Goal: Navigation & Orientation: Understand site structure

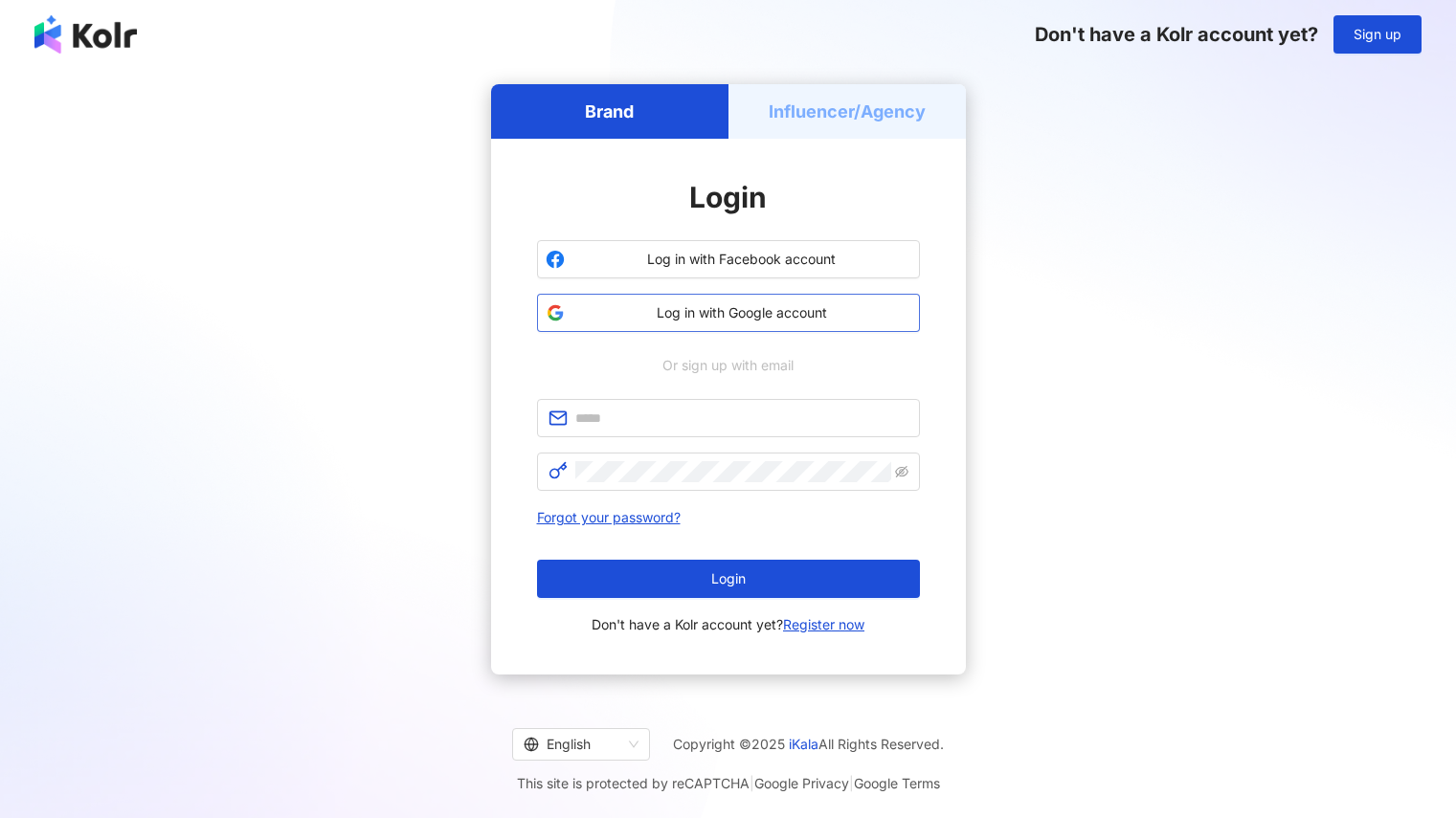
click at [774, 313] on span "Log in with Google account" at bounding box center [742, 313] width 339 height 19
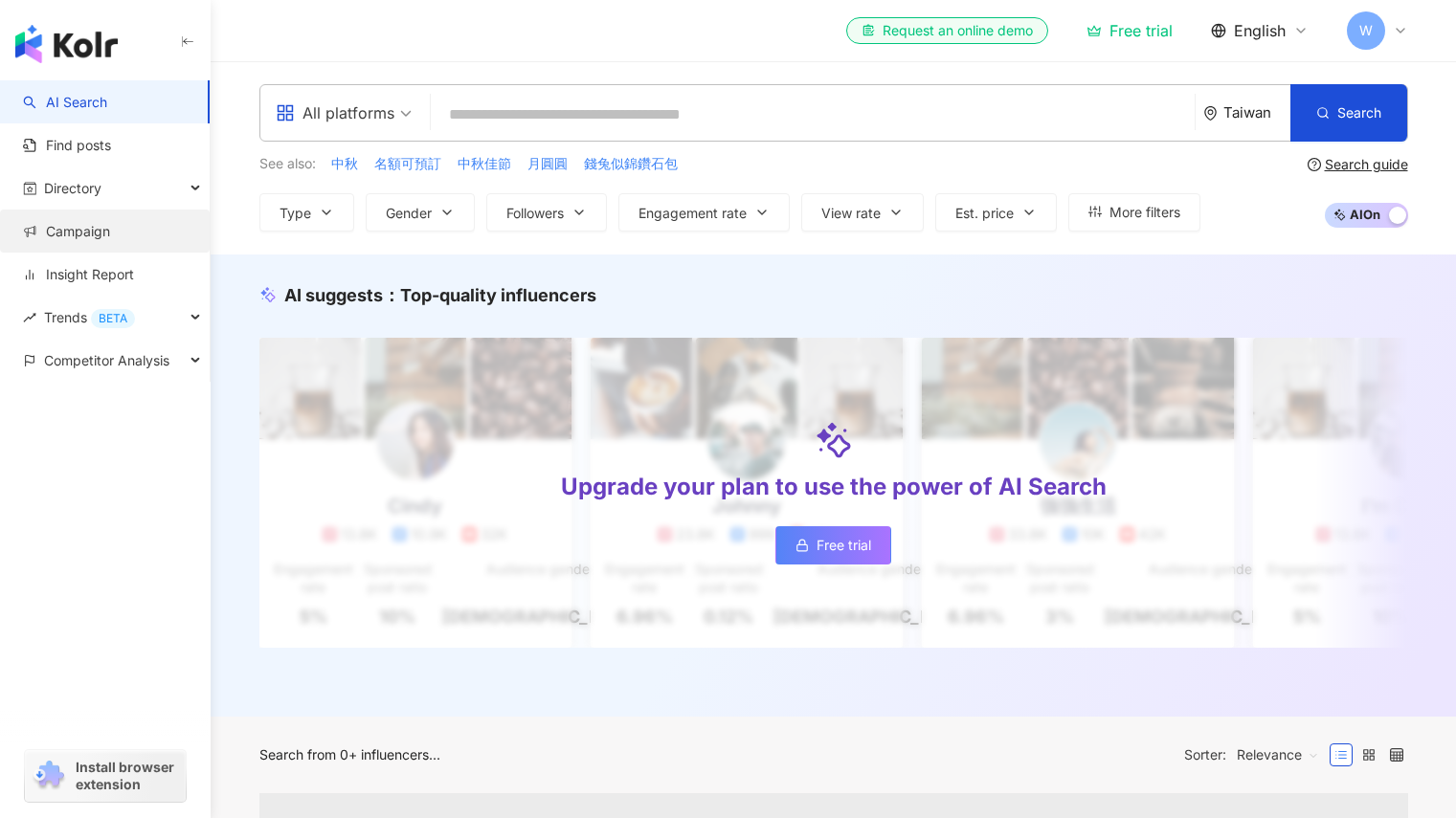
click at [110, 241] on link "Campaign" at bounding box center [67, 232] width 87 height 19
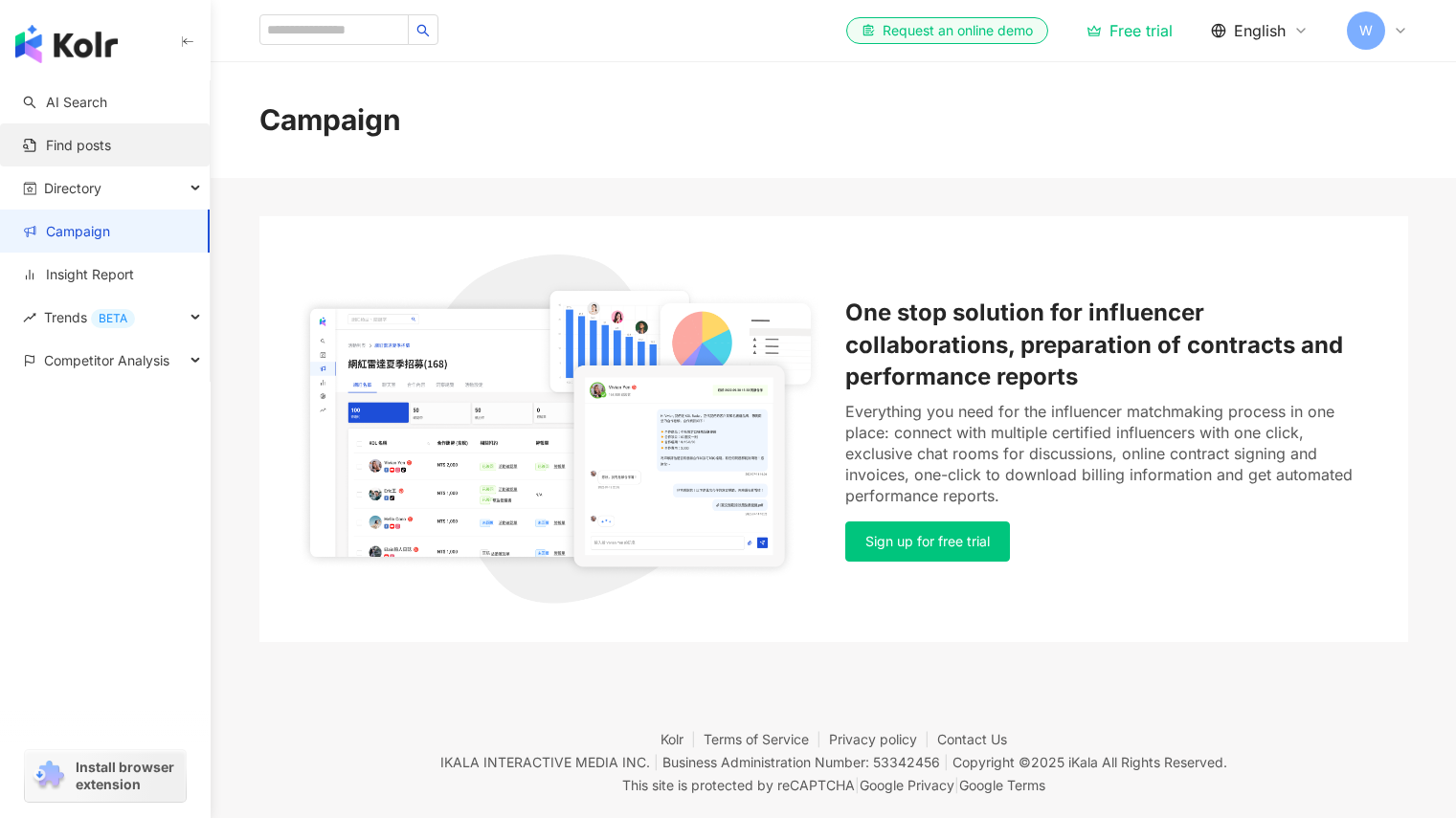
click at [111, 155] on link "Find posts" at bounding box center [67, 145] width 88 height 19
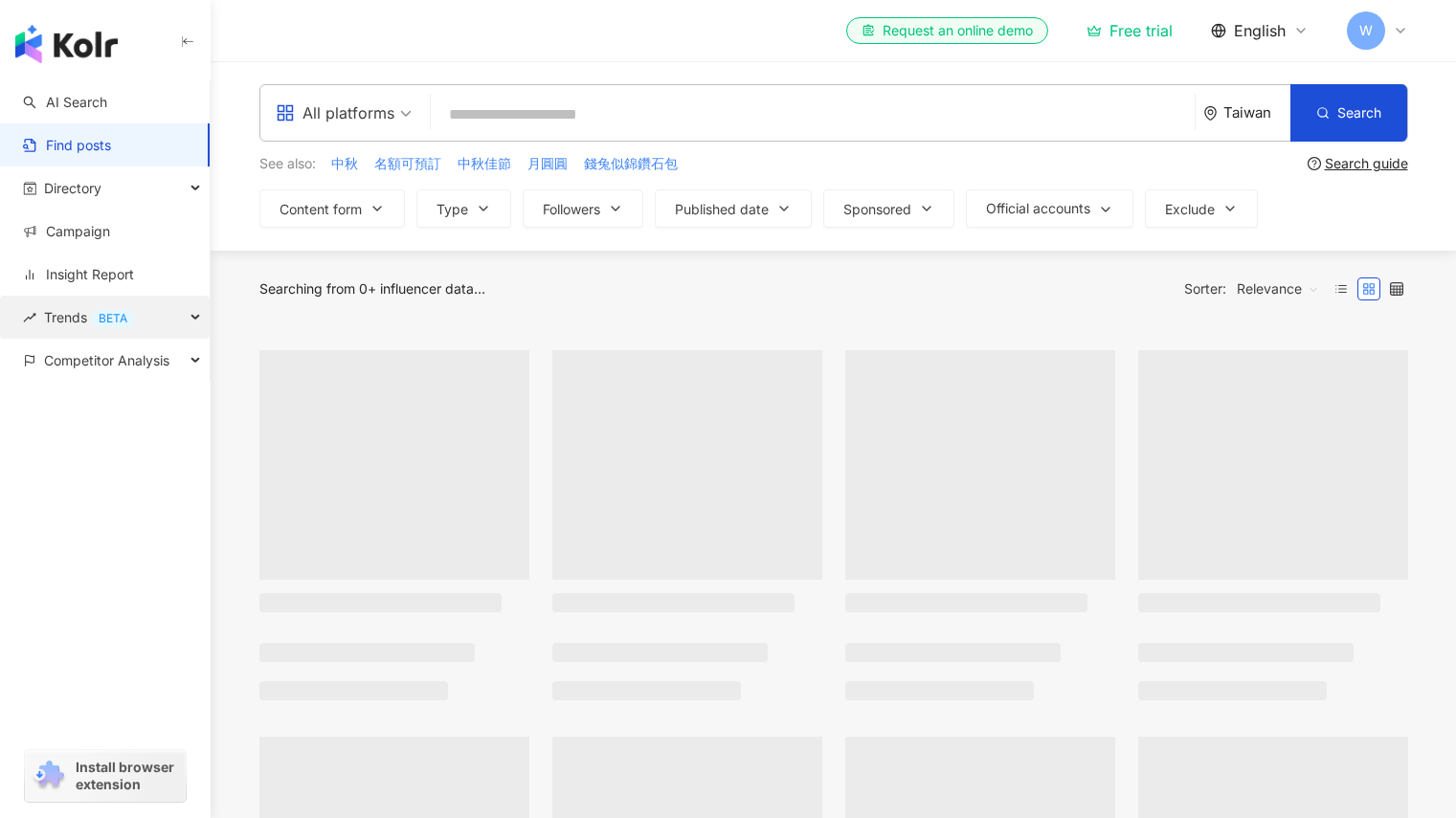
click at [145, 330] on div "Trends BETA" at bounding box center [104, 317] width 210 height 44
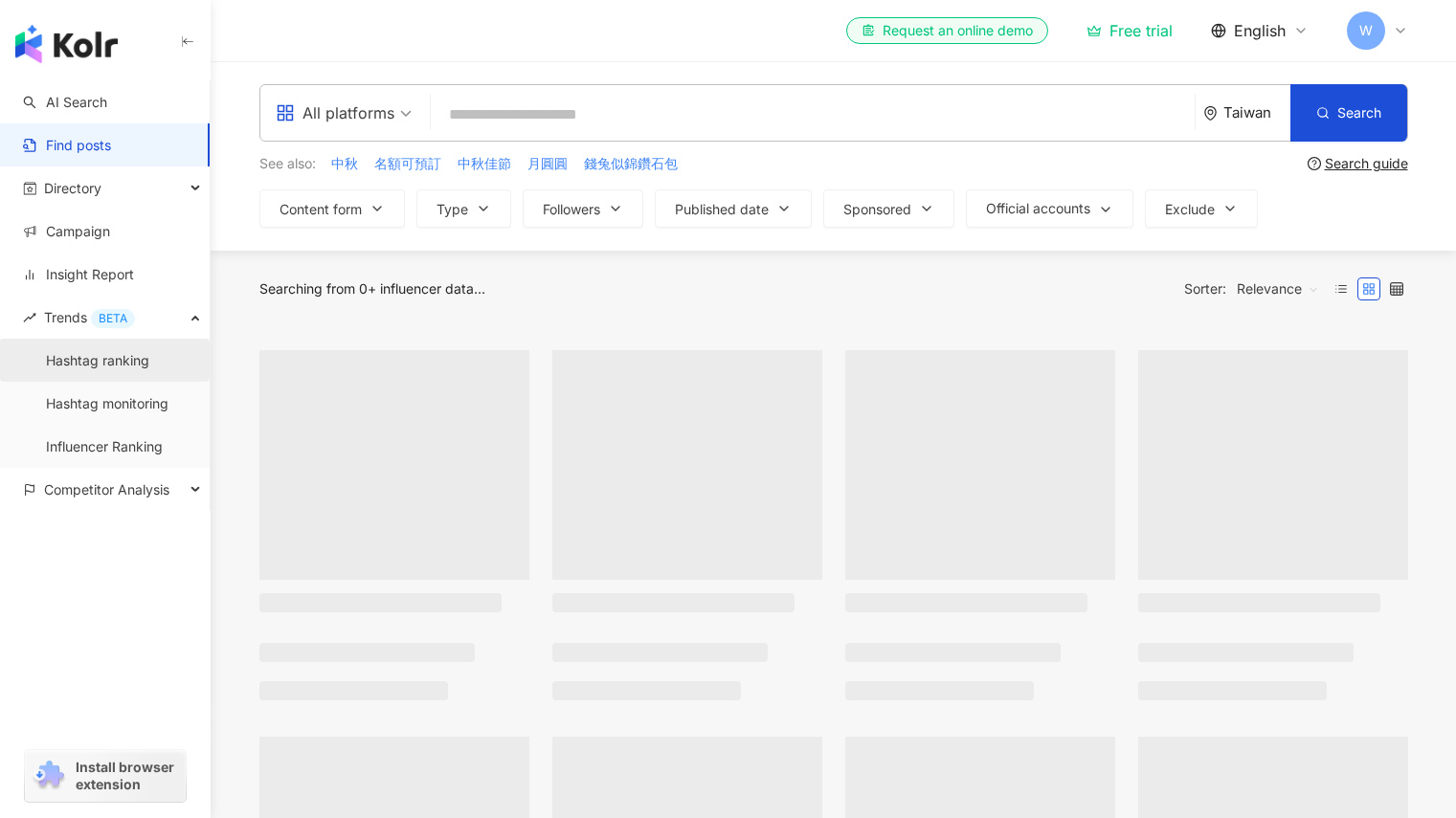
click at [149, 363] on link "Hashtag ranking" at bounding box center [97, 361] width 104 height 19
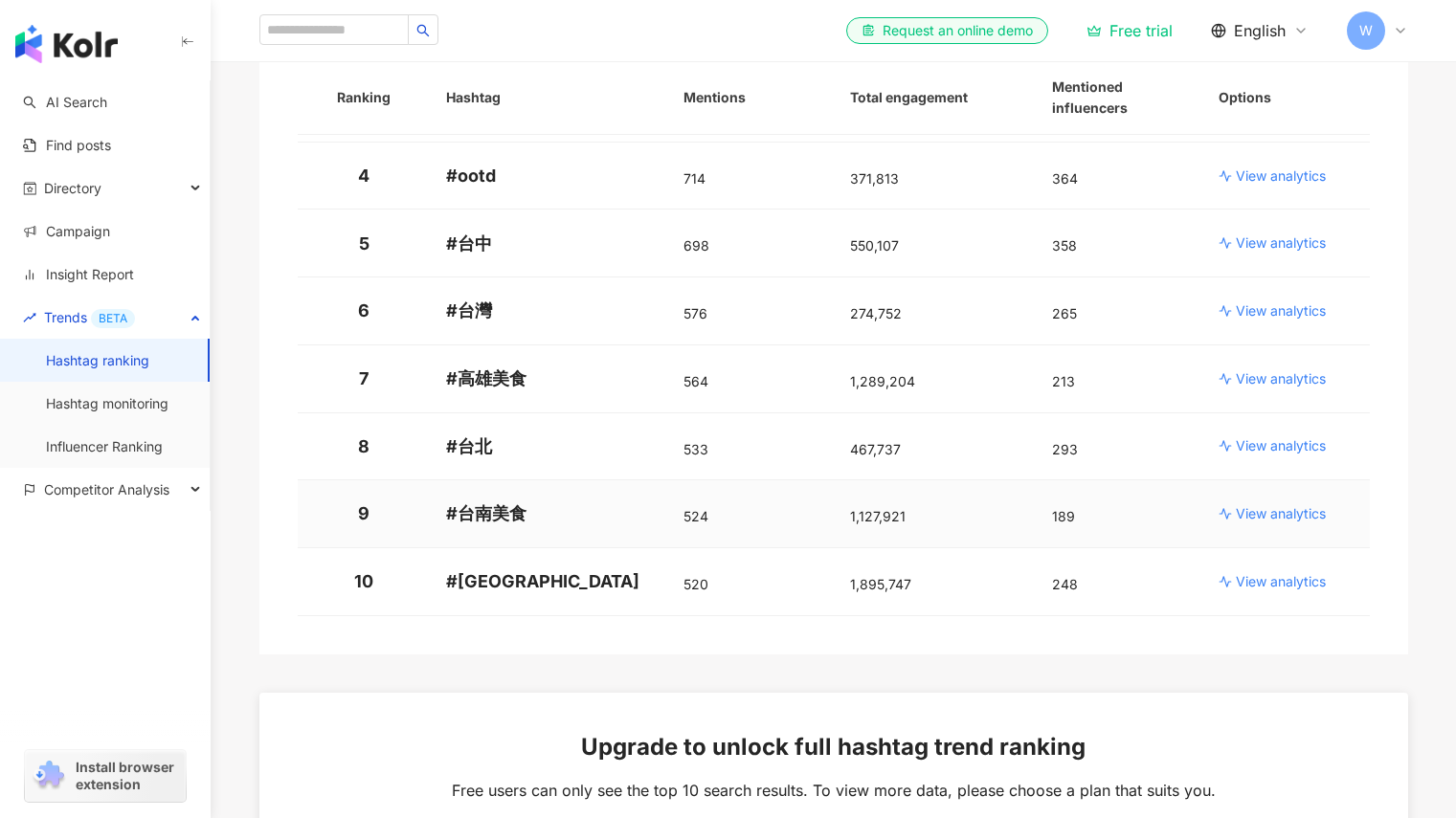
scroll to position [483, 0]
click at [179, 475] on div "Competitor Analysis" at bounding box center [104, 489] width 210 height 44
click at [152, 534] on link "Account analysis" at bounding box center [99, 533] width 106 height 19
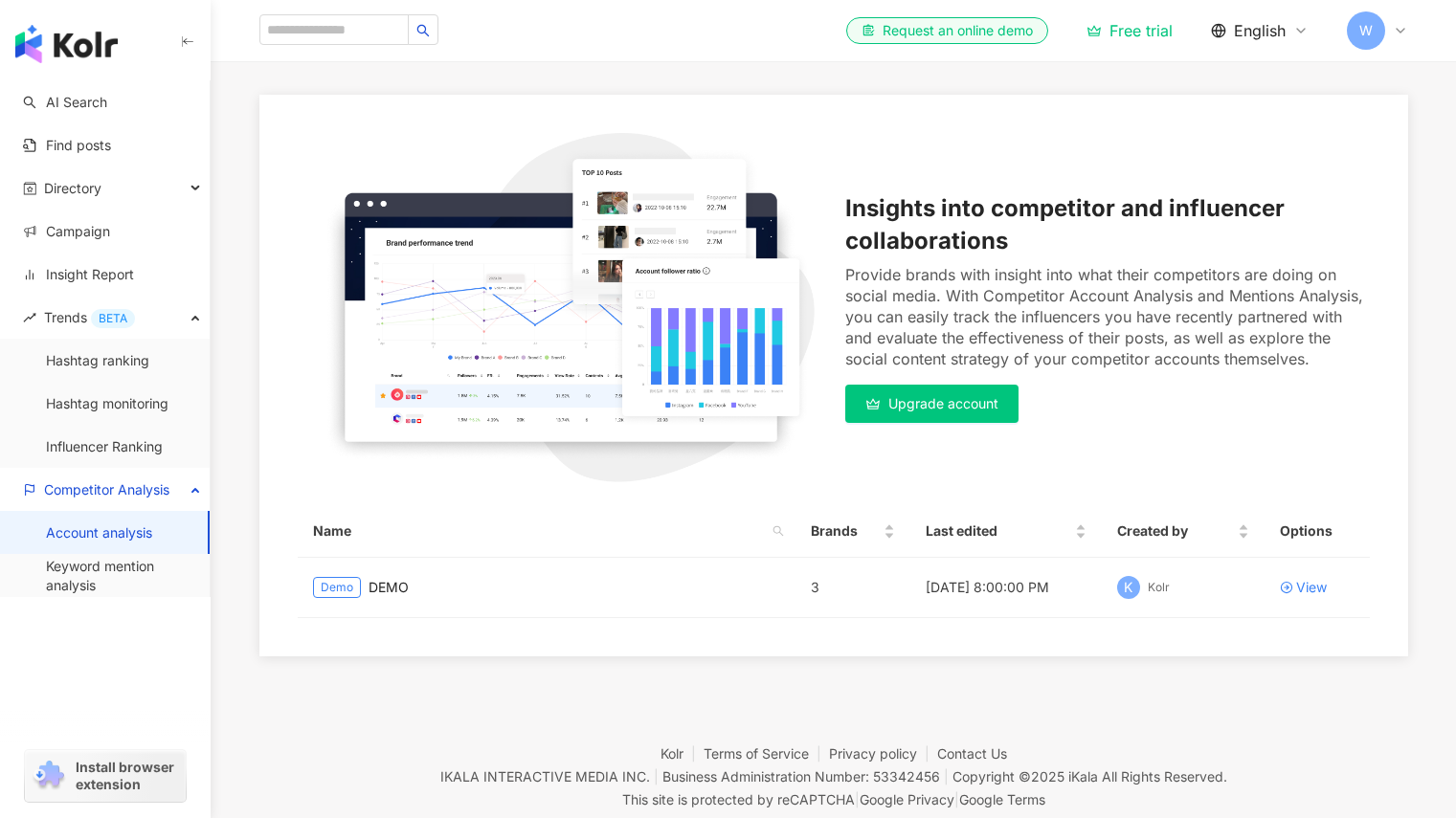
scroll to position [93, 0]
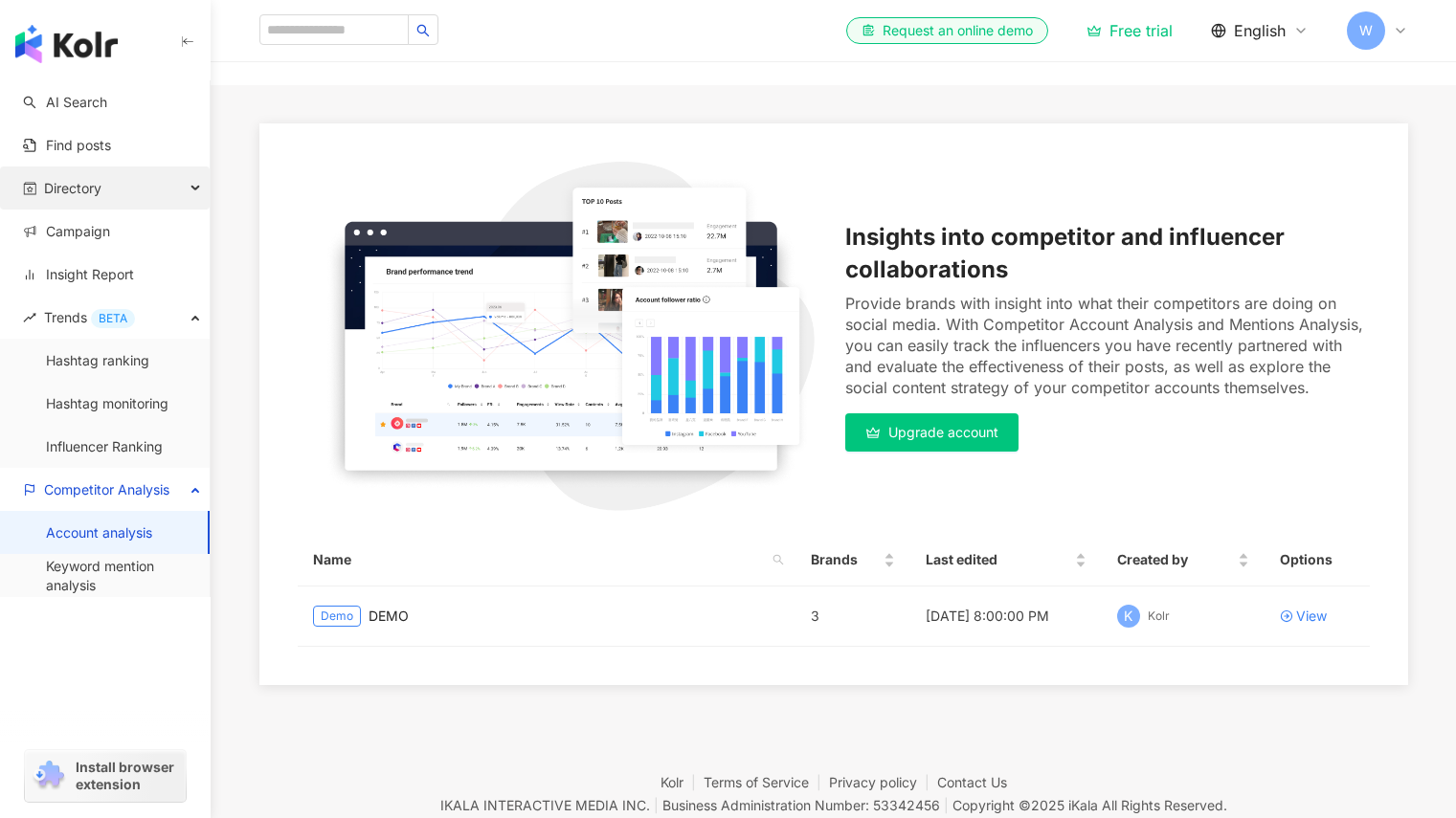
click at [99, 178] on span "Directory" at bounding box center [73, 188] width 57 height 44
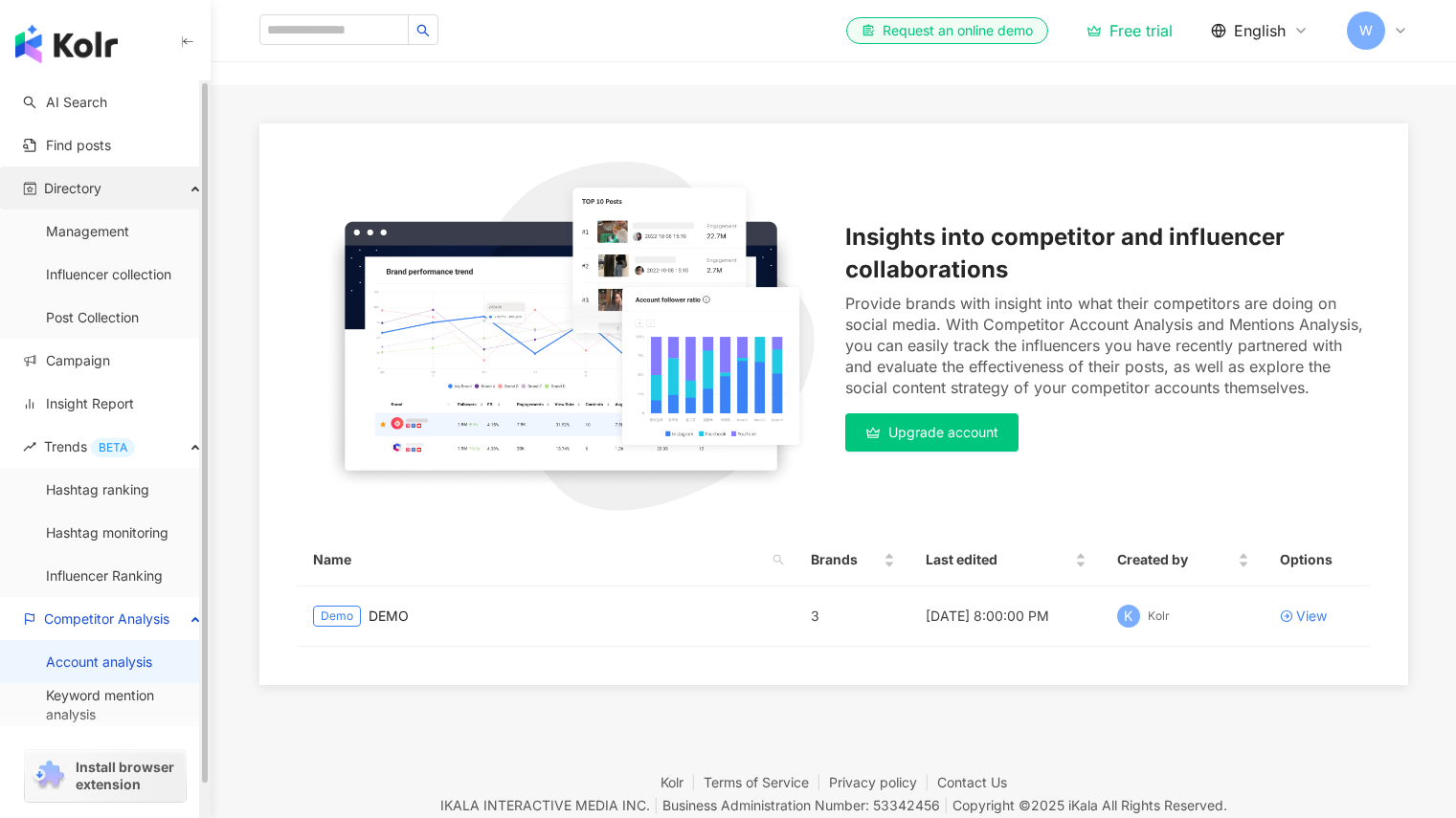
click at [99, 178] on span "Directory" at bounding box center [73, 188] width 57 height 44
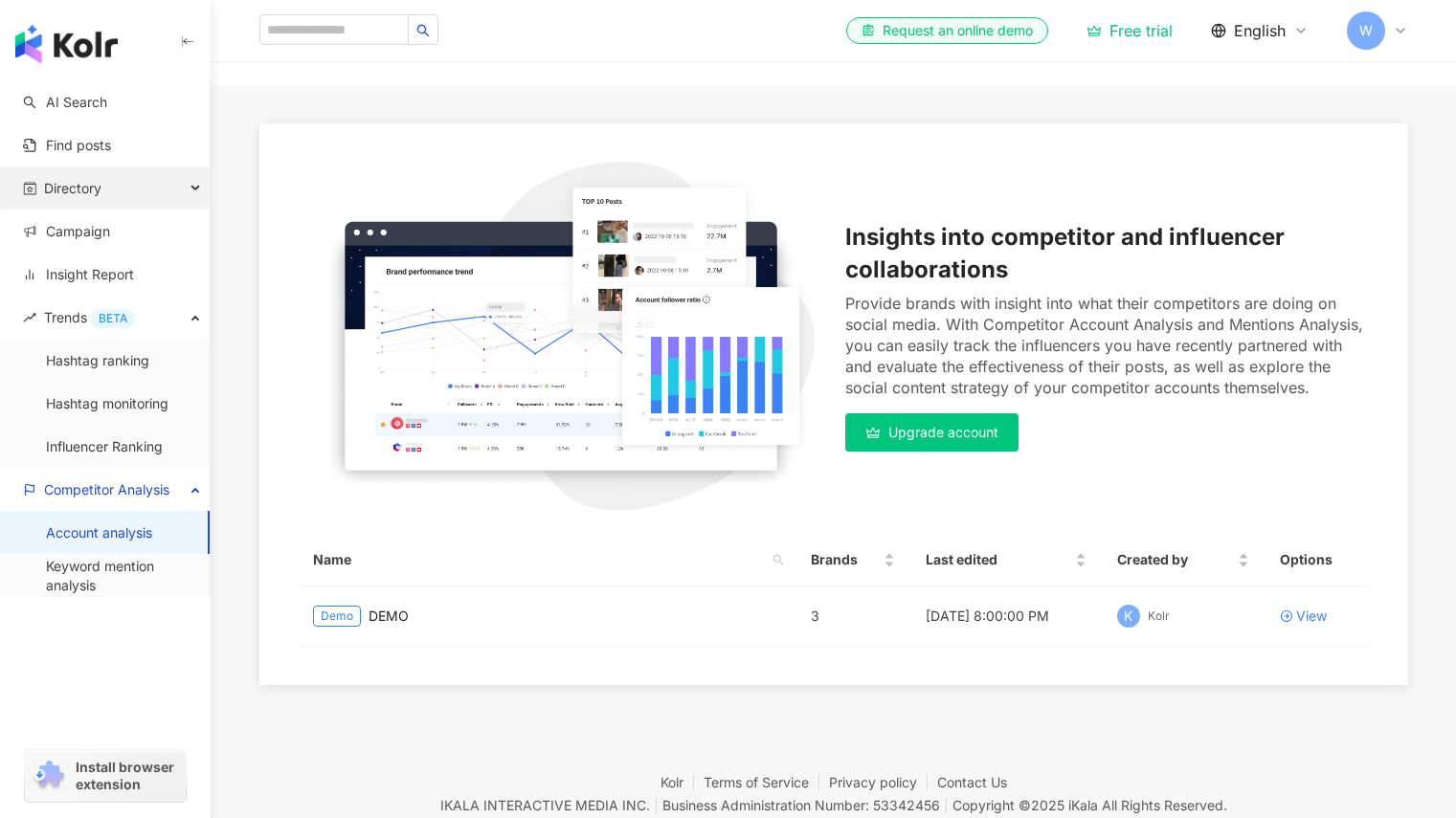
click at [99, 178] on span "Directory" at bounding box center [73, 188] width 57 height 44
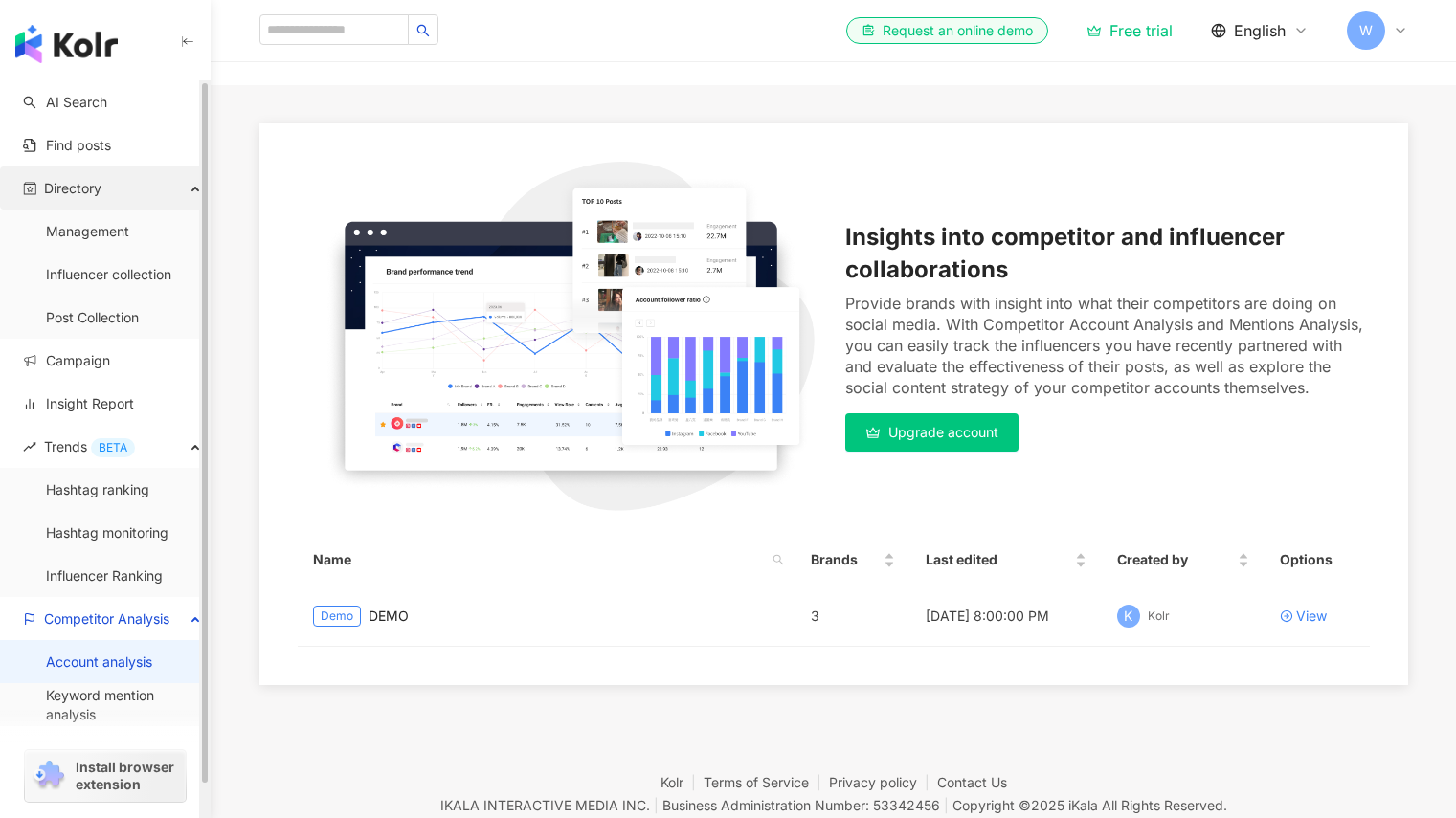
click at [121, 198] on div "Directory" at bounding box center [104, 188] width 210 height 44
